Goal: Task Accomplishment & Management: Use online tool/utility

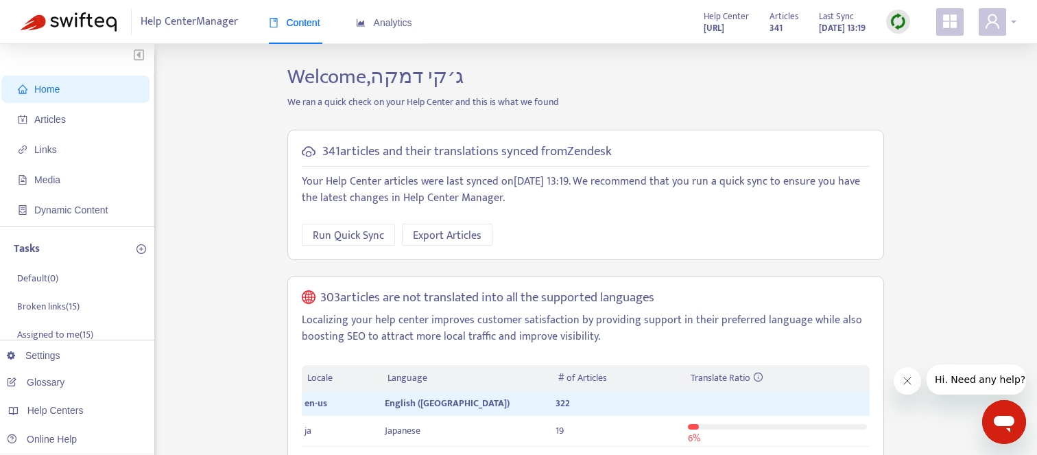
click at [1003, 20] on span at bounding box center [992, 21] width 27 height 27
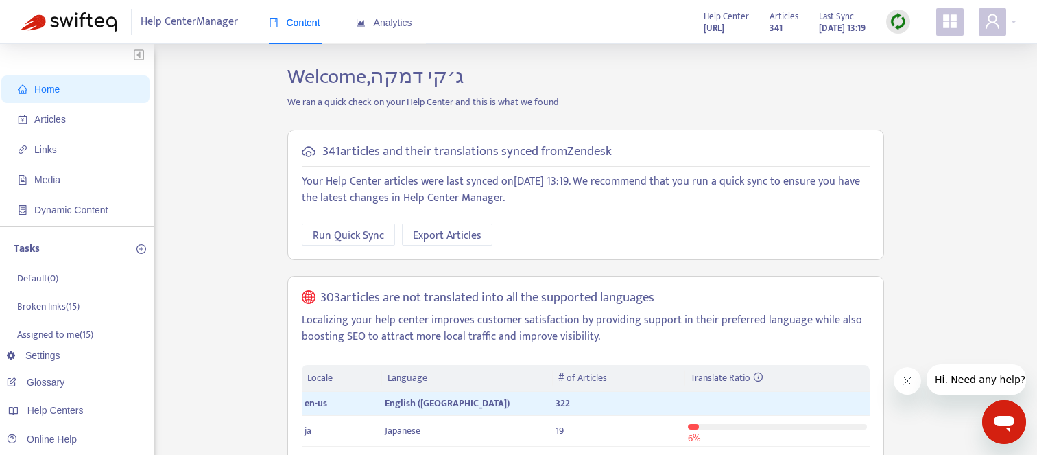
click at [894, 16] on img at bounding box center [898, 21] width 17 height 17
click at [909, 67] on link "Full Sync" at bounding box center [921, 72] width 49 height 16
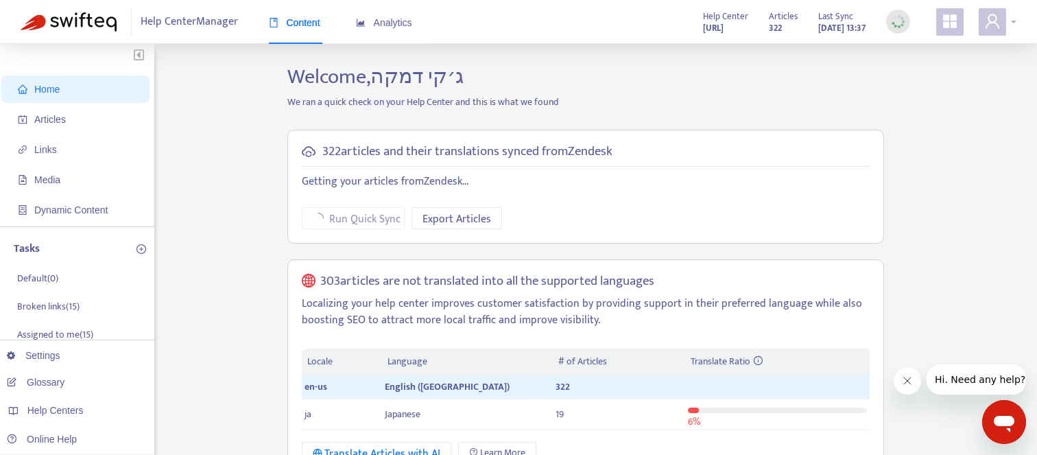
click at [998, 19] on icon "user" at bounding box center [992, 21] width 16 height 16
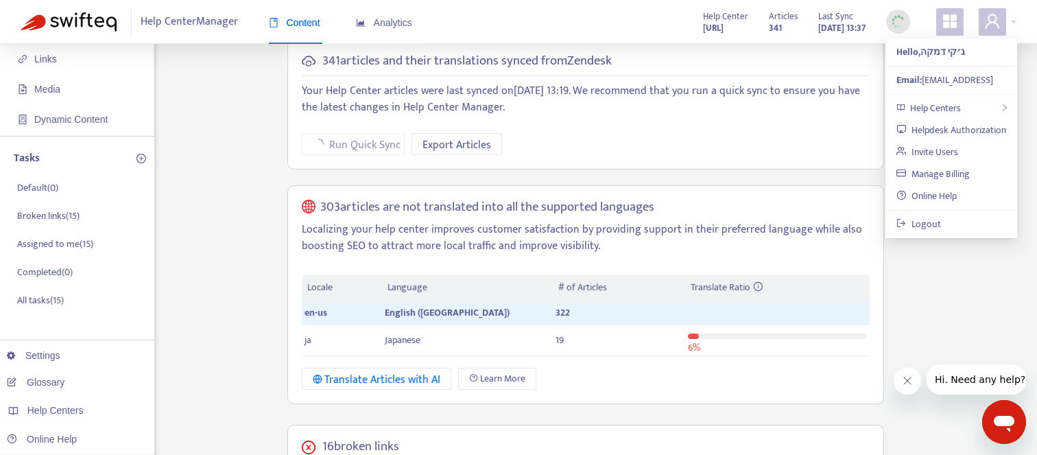
scroll to position [89, 0]
click at [918, 112] on span "Help Centers" at bounding box center [935, 108] width 51 height 16
click at [805, 115] on link "[URL]" at bounding box center [786, 111] width 36 height 16
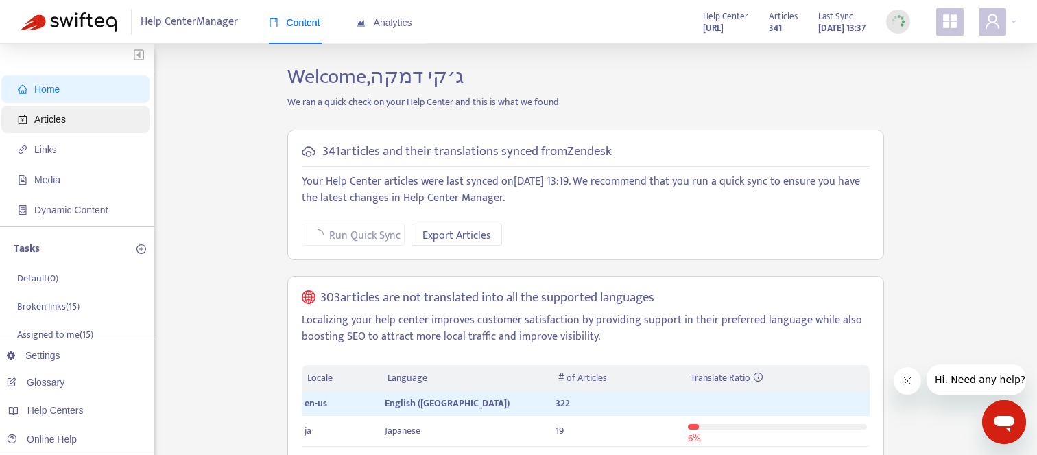
click at [84, 118] on span "Articles" at bounding box center [78, 119] width 121 height 27
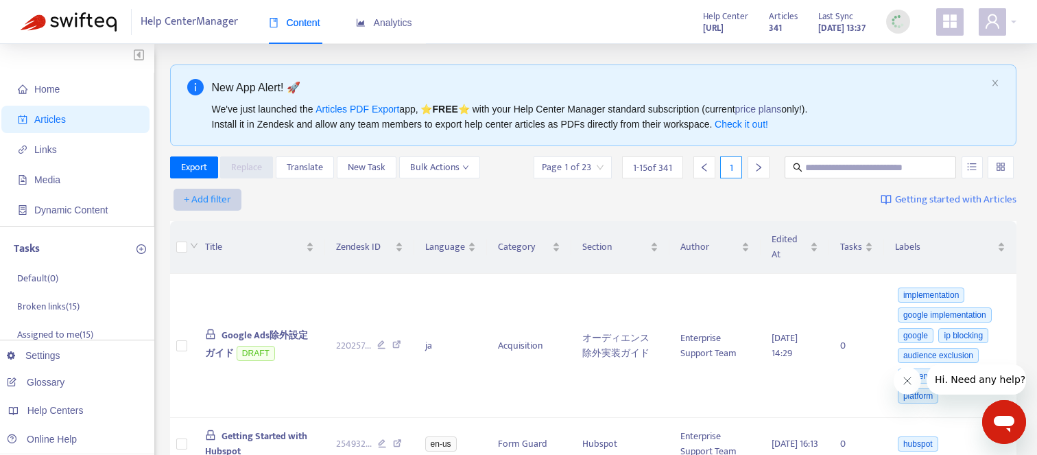
click at [209, 202] on span "+ Add filter" at bounding box center [207, 199] width 47 height 16
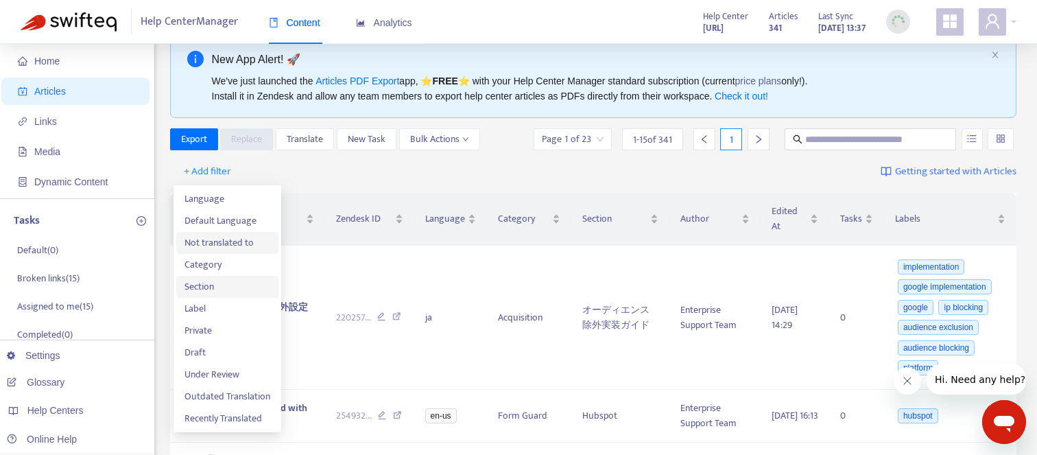
scroll to position [46, 0]
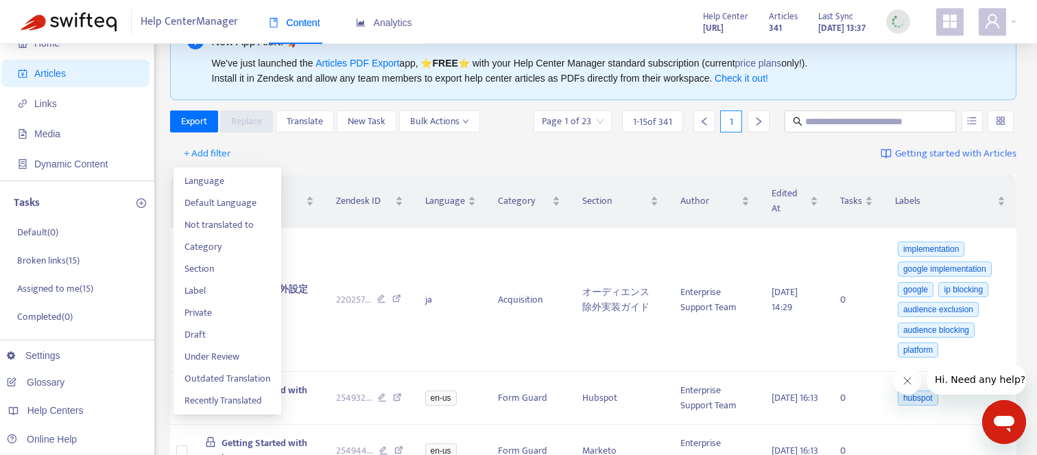
click at [307, 160] on div "+ Add filter Getting started with Articles" at bounding box center [593, 154] width 847 height 32
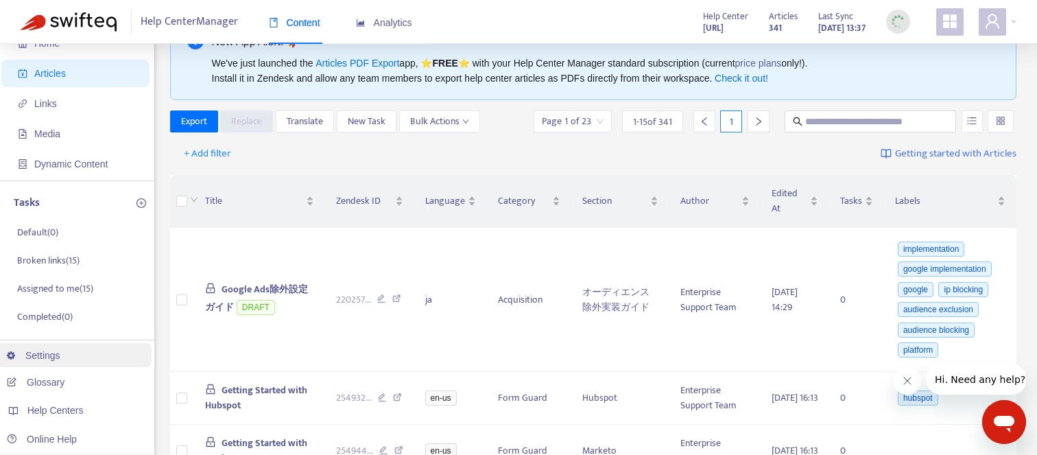
click at [58, 351] on link "Settings" at bounding box center [33, 355] width 53 height 11
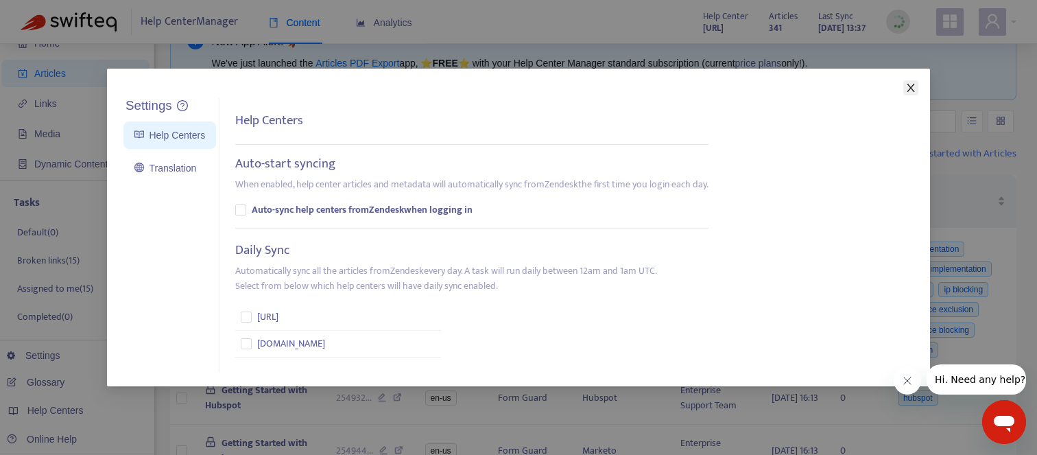
click at [909, 85] on icon "close" at bounding box center [911, 88] width 8 height 8
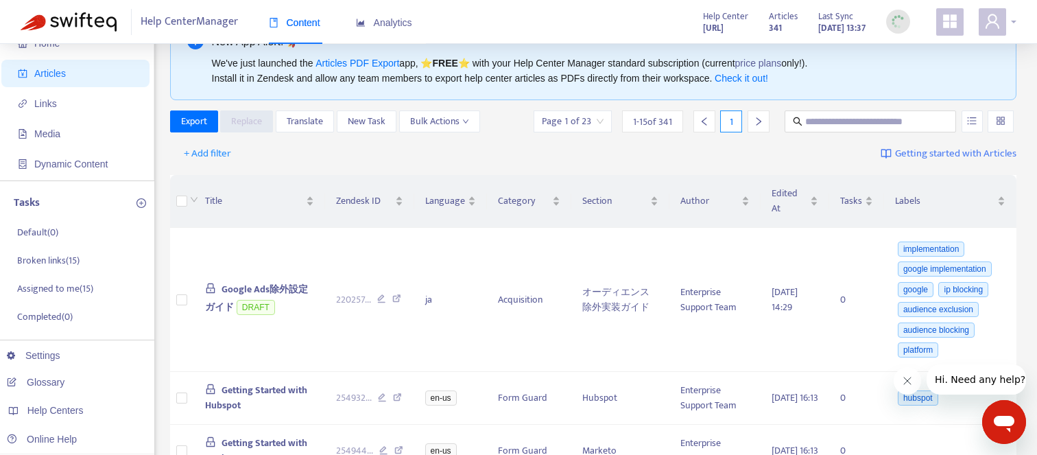
click at [988, 23] on icon "user" at bounding box center [993, 21] width 14 height 14
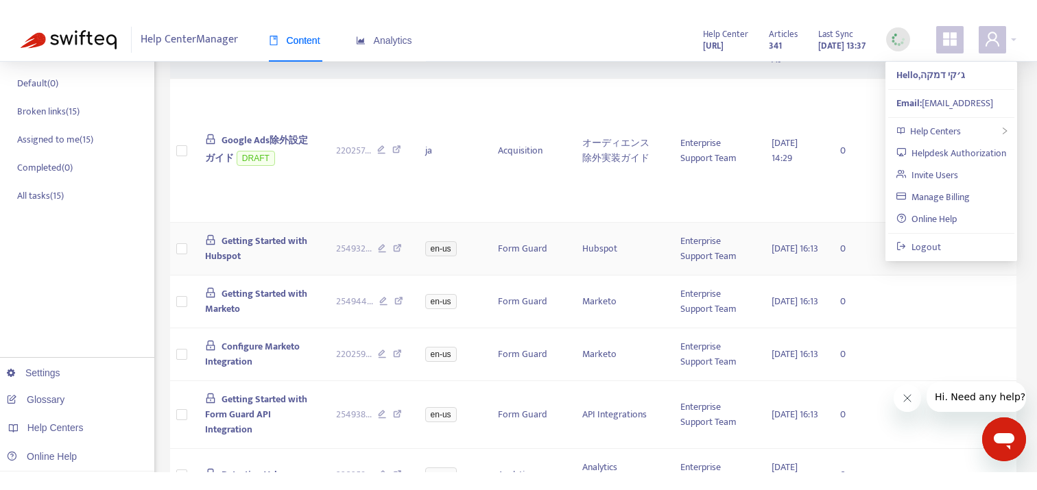
scroll to position [220, 0]
